Goal: Information Seeking & Learning: Check status

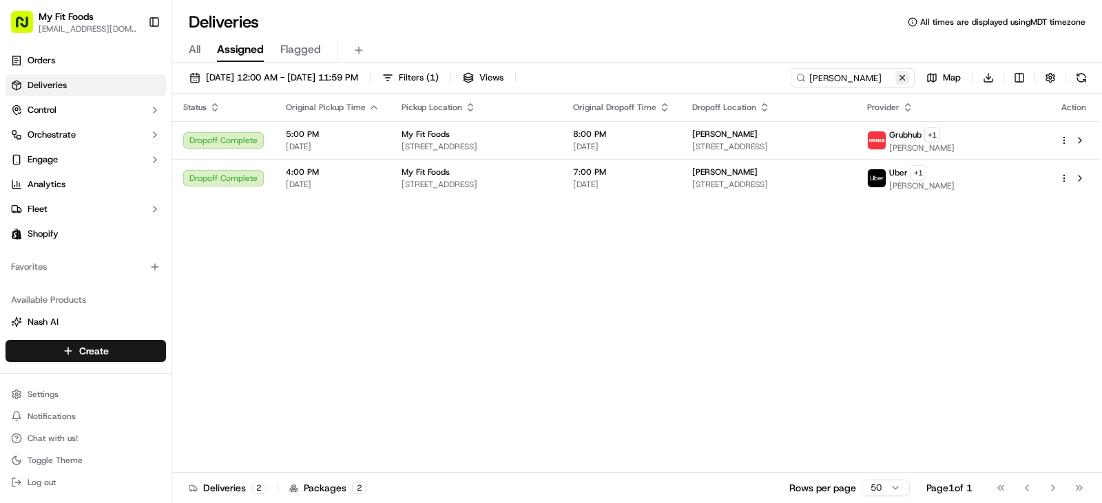
click at [900, 80] on button at bounding box center [902, 78] width 14 height 14
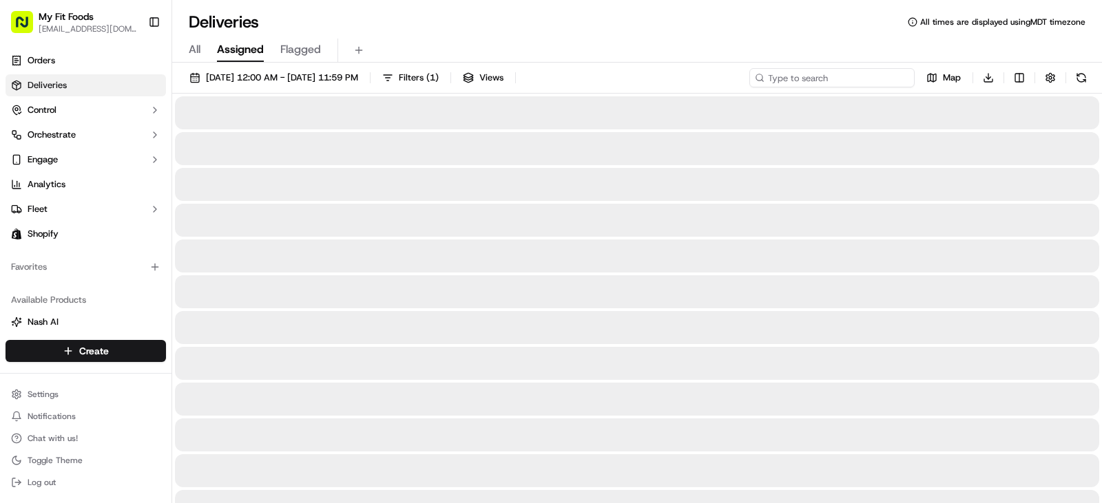
click at [867, 80] on input at bounding box center [831, 77] width 165 height 19
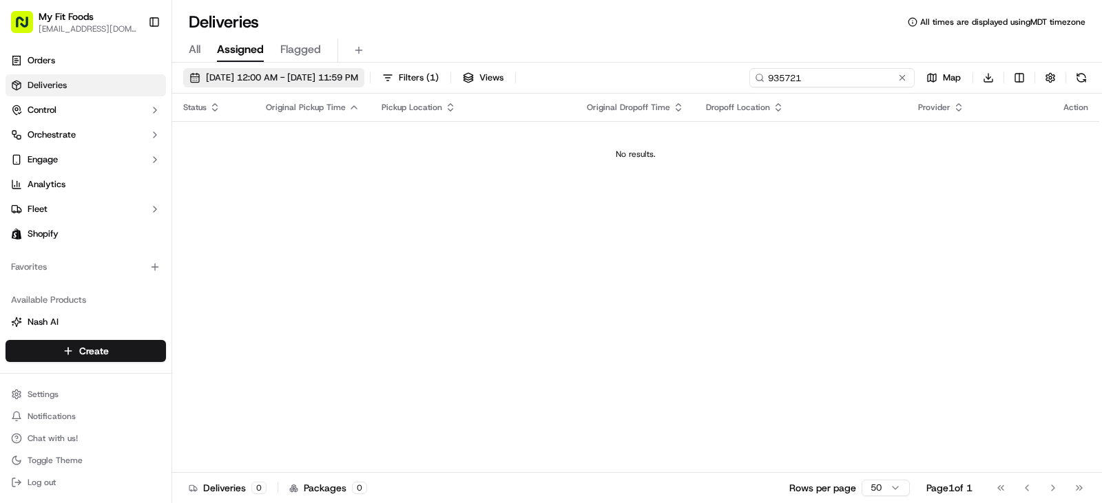
type input "935721"
click at [282, 78] on span "[DATE] 12:00 AM - [DATE] 11:59 PM" at bounding box center [282, 78] width 152 height 12
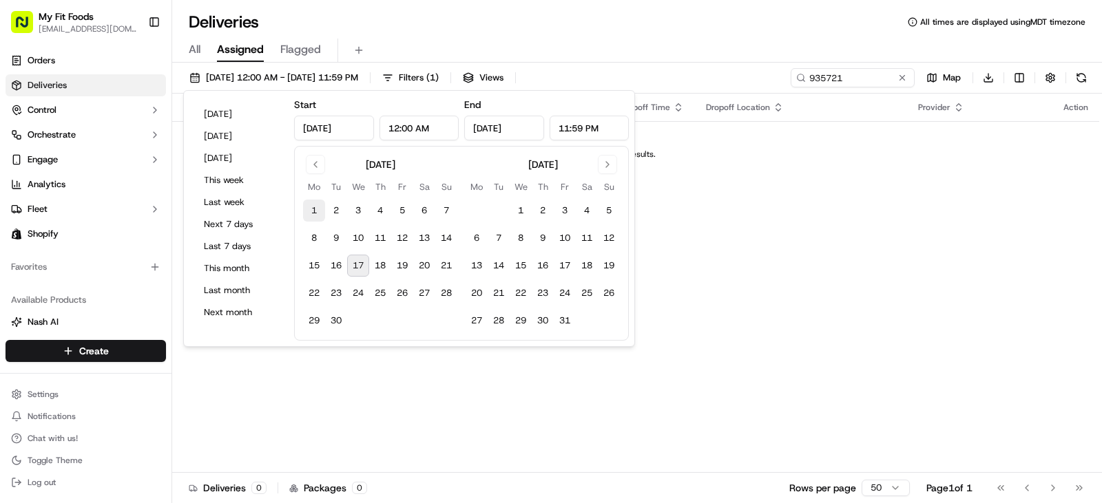
click at [316, 211] on button "1" at bounding box center [314, 211] width 22 height 22
type input "[DATE]"
click at [337, 322] on button "30" at bounding box center [336, 321] width 22 height 22
type input "[DATE]"
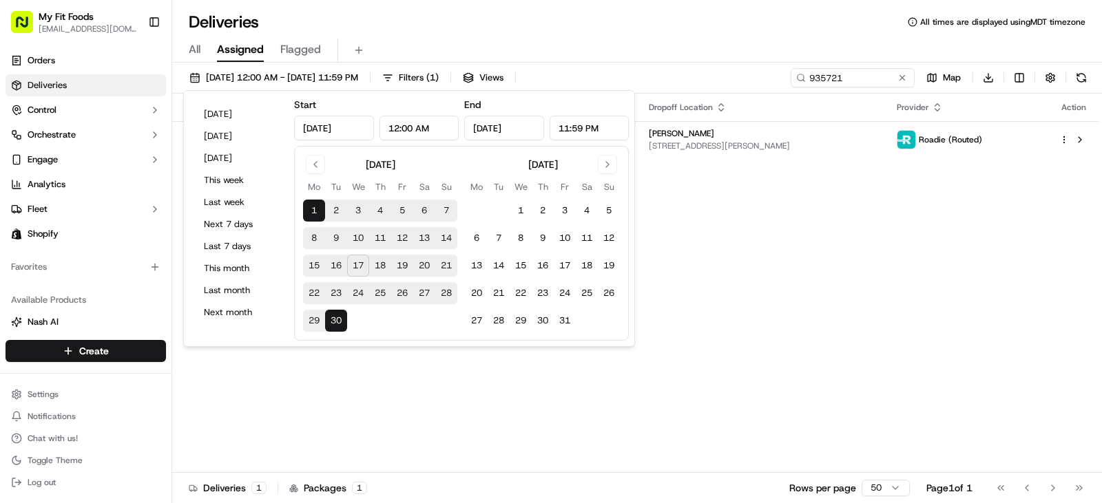
click at [577, 47] on div "All Assigned Flagged" at bounding box center [637, 51] width 930 height 24
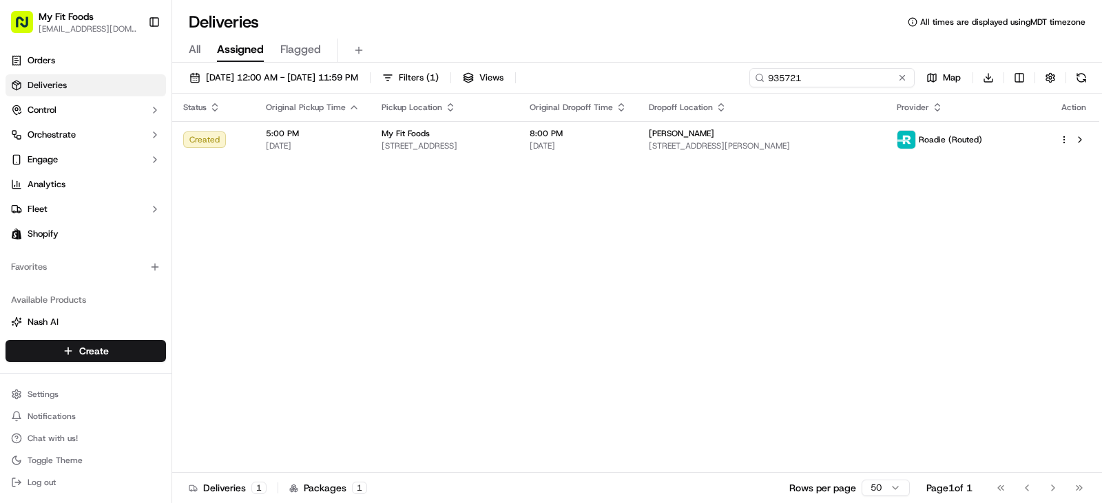
click at [859, 80] on input "935721" at bounding box center [831, 77] width 165 height 19
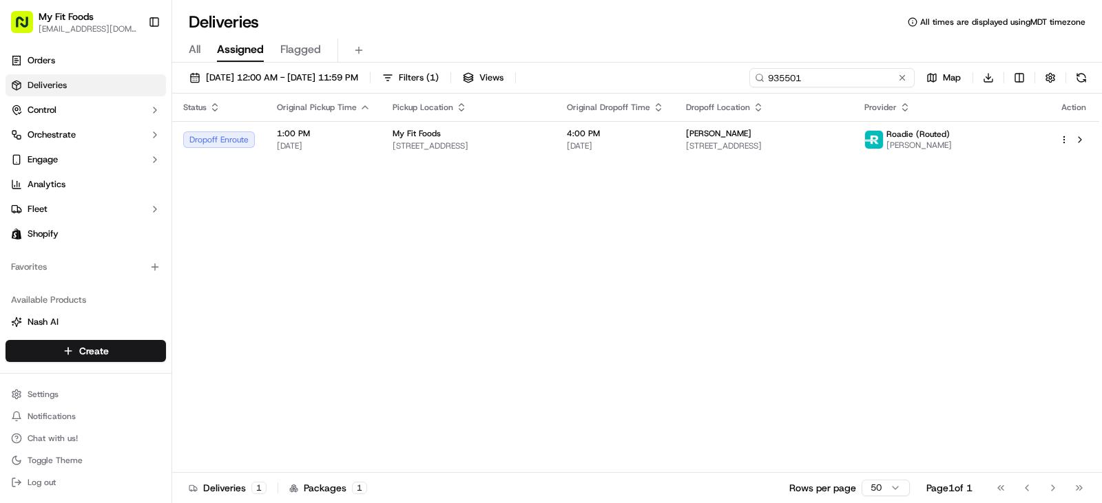
type input "935501"
